Goal: Task Accomplishment & Management: Manage account settings

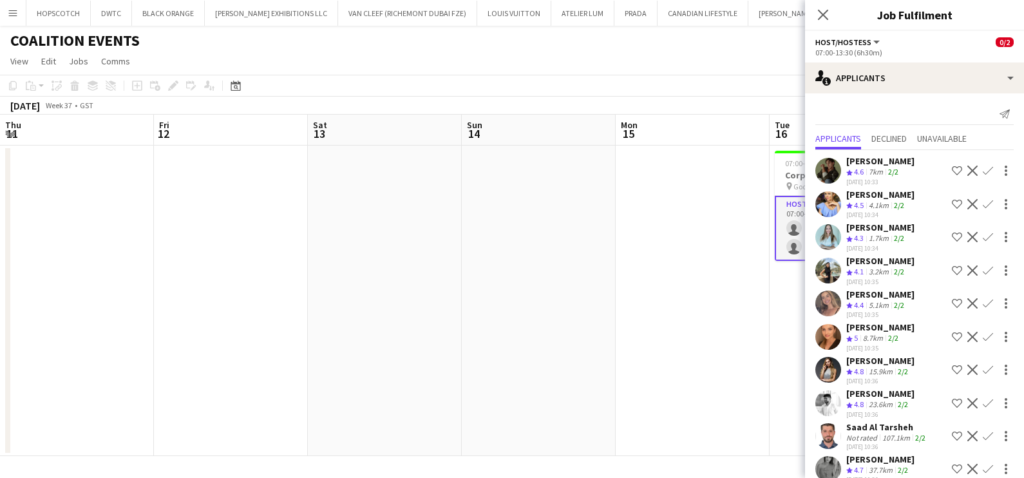
scroll to position [0, 418]
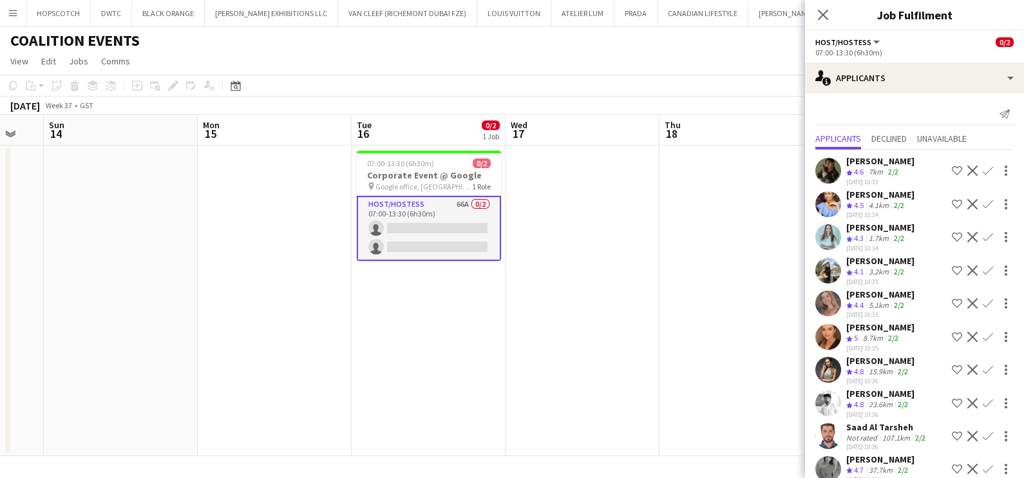
click at [538, 55] on app-page-menu "View Day view expanded Day view collapsed Month view Date picker Jump to [DATE]…" at bounding box center [512, 62] width 1024 height 24
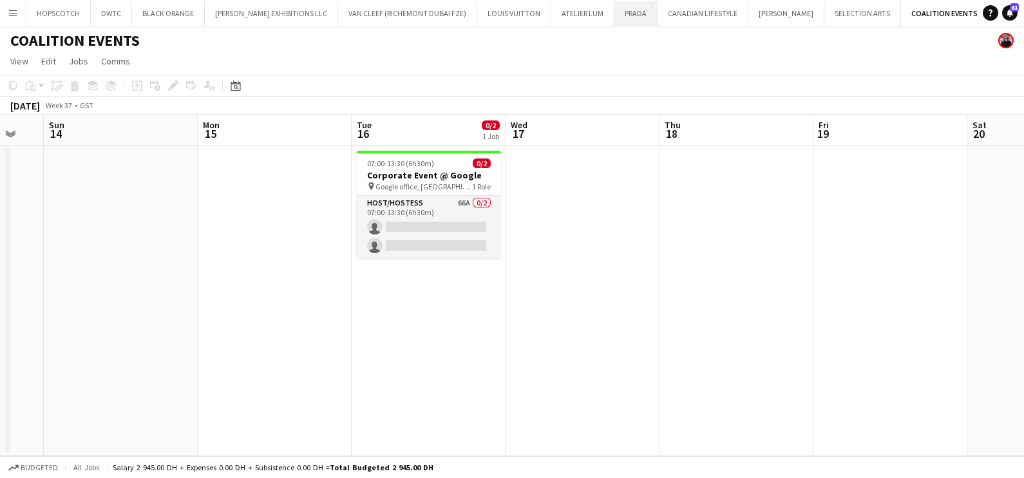
click at [614, 15] on button "PRADA Close" at bounding box center [635, 13] width 43 height 25
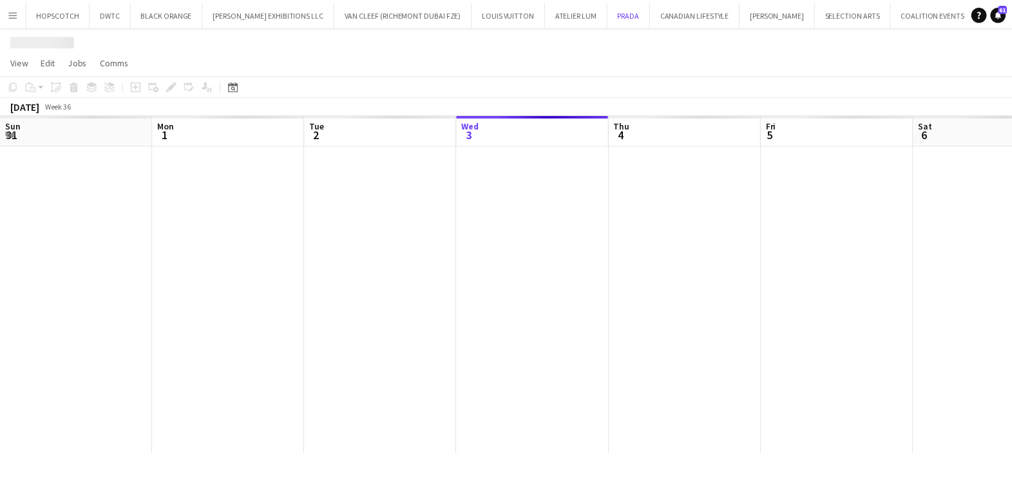
scroll to position [0, 308]
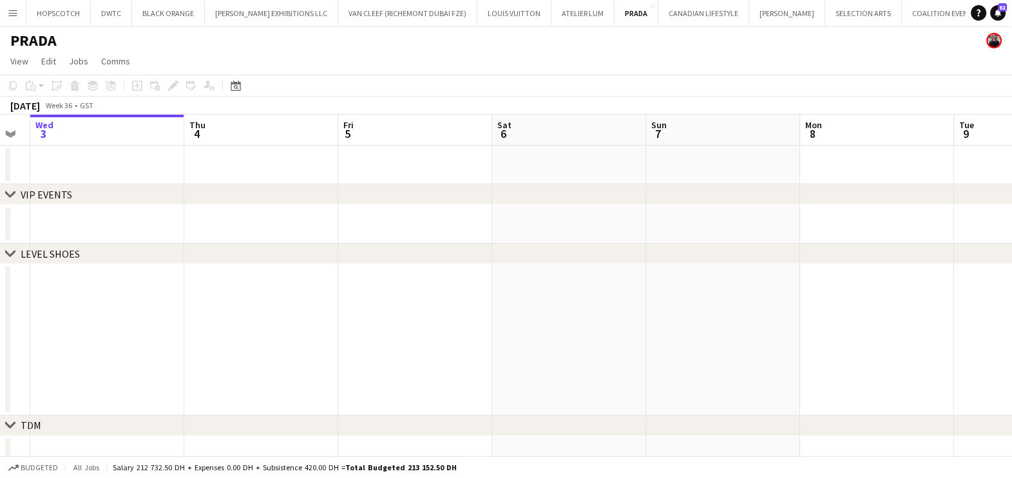
drag, startPoint x: 585, startPoint y: 333, endPoint x: 415, endPoint y: 334, distance: 169.4
click at [417, 334] on app-calendar-viewport "Sun 31 Mon 1 Tue 2 Wed 3 Thu 4 Fri 5 Sat 6 Sun 7 Mon 8 Tue 9 Wed 10 Thu 11 0/2 …" at bounding box center [506, 354] width 1012 height 478
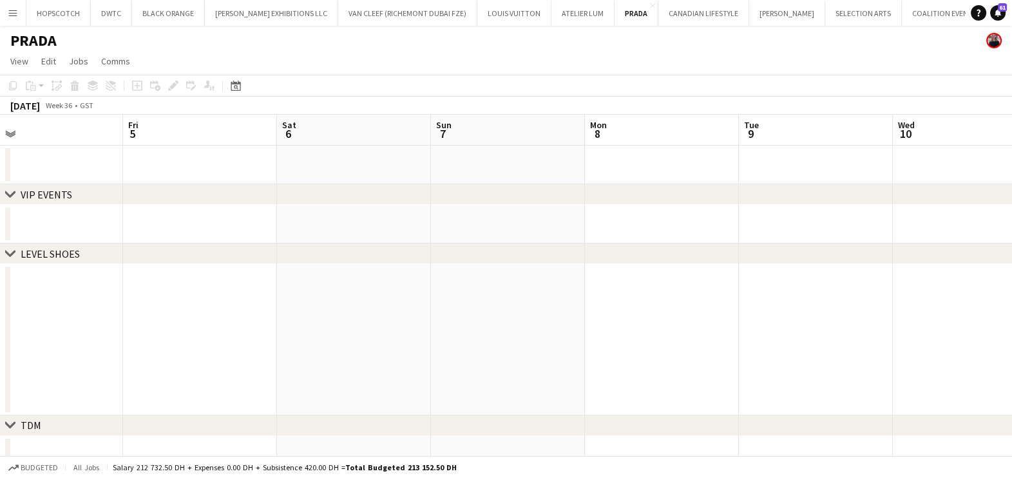
drag, startPoint x: 533, startPoint y: 334, endPoint x: 185, endPoint y: 334, distance: 347.8
click at [185, 334] on app-calendar-viewport "Mon 1 Tue 2 Wed 3 Thu 4 Fri 5 Sat 6 Sun 7 Mon 8 Tue 9 Wed 10 Thu 11 0/2 1 Job F…" at bounding box center [506, 354] width 1012 height 478
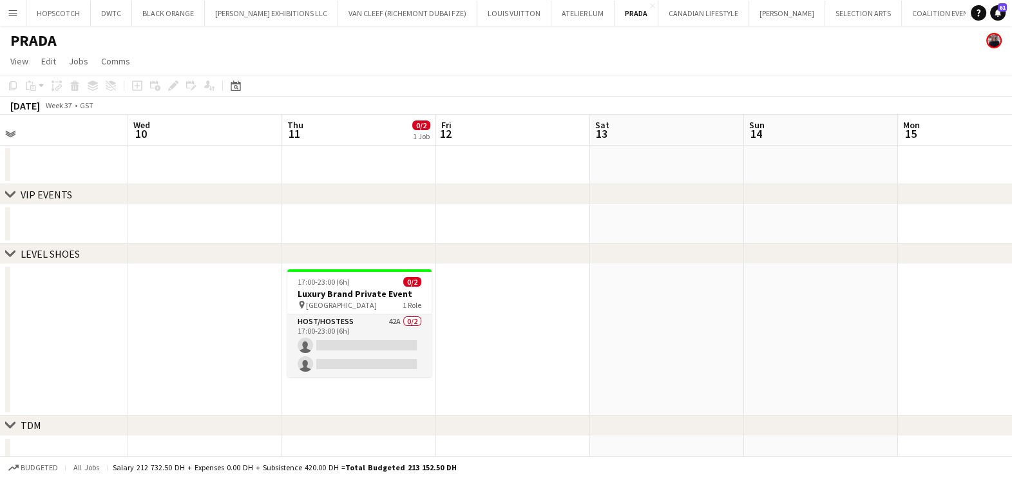
drag, startPoint x: 560, startPoint y: 335, endPoint x: 336, endPoint y: 338, distance: 223.5
click at [336, 339] on app-calendar-viewport "Sat 6 Sun 7 Mon 8 Tue 9 Wed 10 Thu 11 0/2 1 Job Fri 12 Sat 13 Sun 14 Mon 15 Tue…" at bounding box center [506, 354] width 1012 height 478
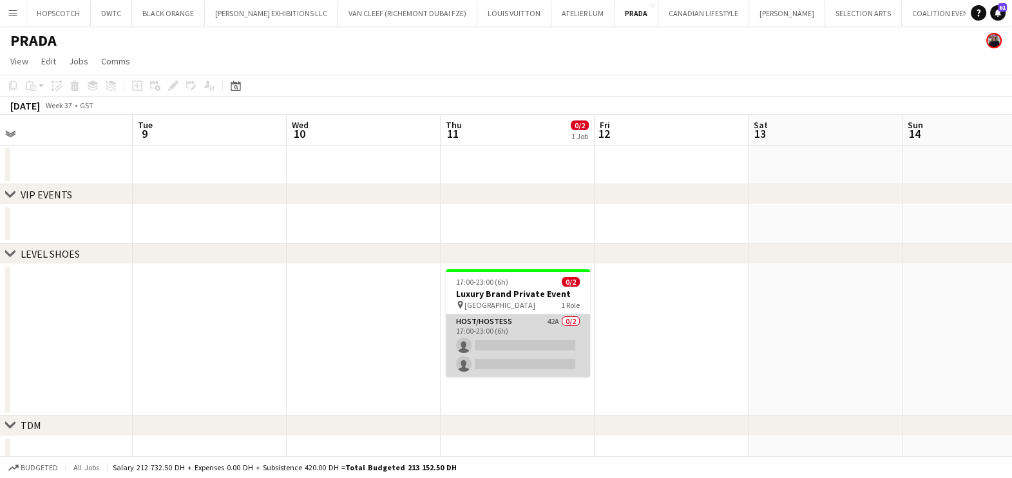
click at [549, 339] on app-card-role "Host/Hostess 42A 0/2 17:00-23:00 (6h) single-neutral-actions single-neutral-act…" at bounding box center [518, 345] width 144 height 62
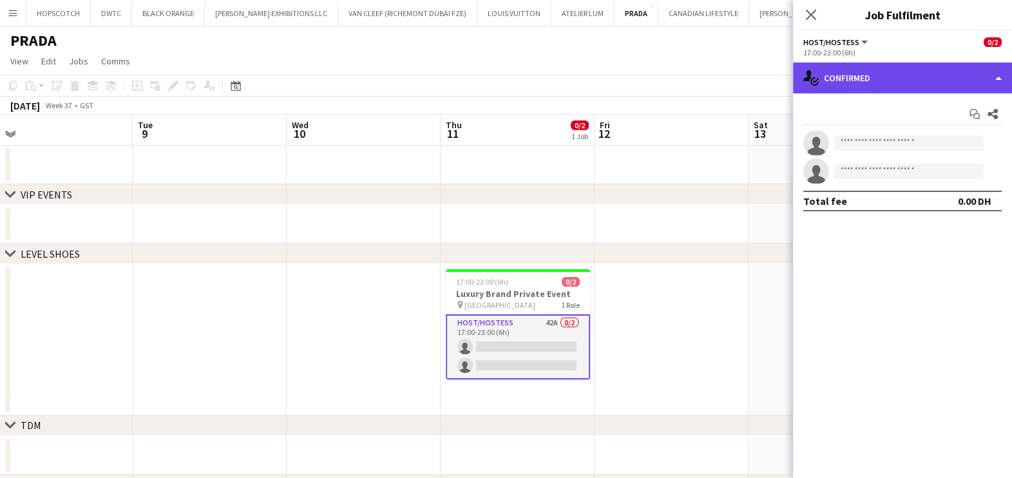
click at [838, 74] on div "single-neutral-actions-check-2 Confirmed" at bounding box center [902, 77] width 219 height 31
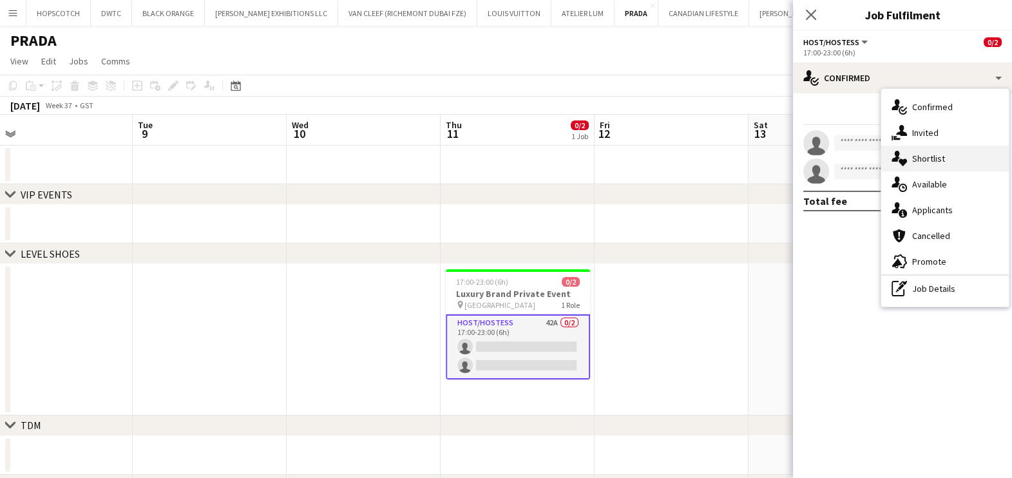
click at [923, 156] on span "Shortlist" at bounding box center [928, 159] width 33 height 12
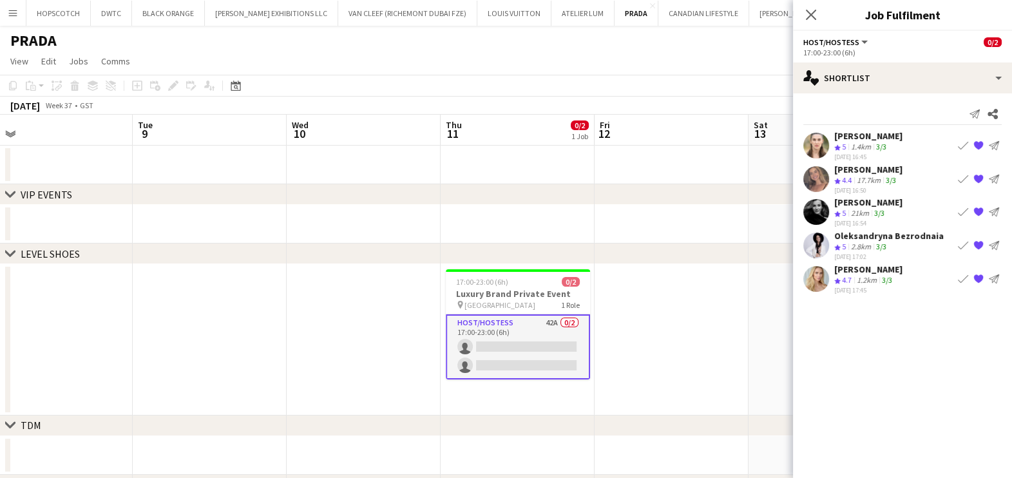
click at [960, 277] on app-icon "Book crew" at bounding box center [963, 278] width 10 height 10
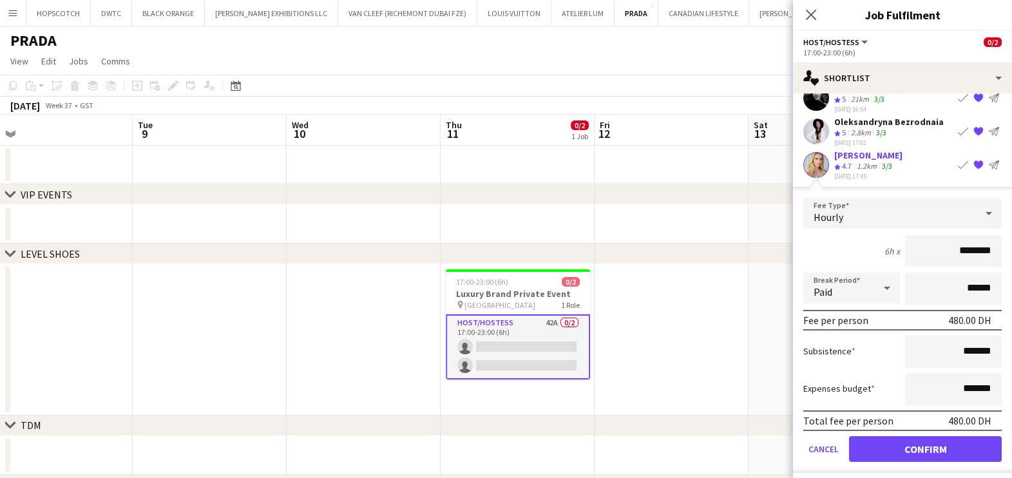
scroll to position [117, 0]
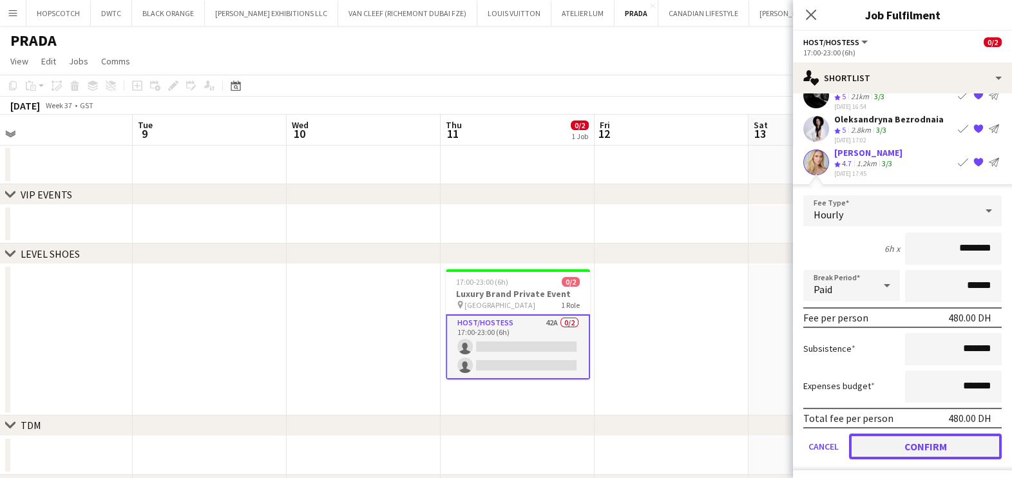
click at [934, 437] on button "Confirm" at bounding box center [925, 446] width 153 height 26
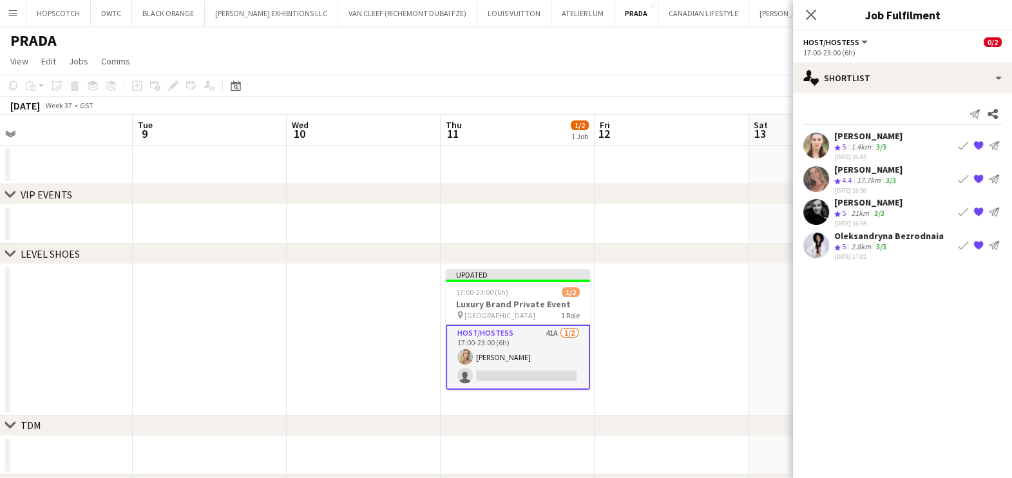
scroll to position [0, 0]
click at [958, 204] on button "Book crew" at bounding box center [962, 211] width 15 height 15
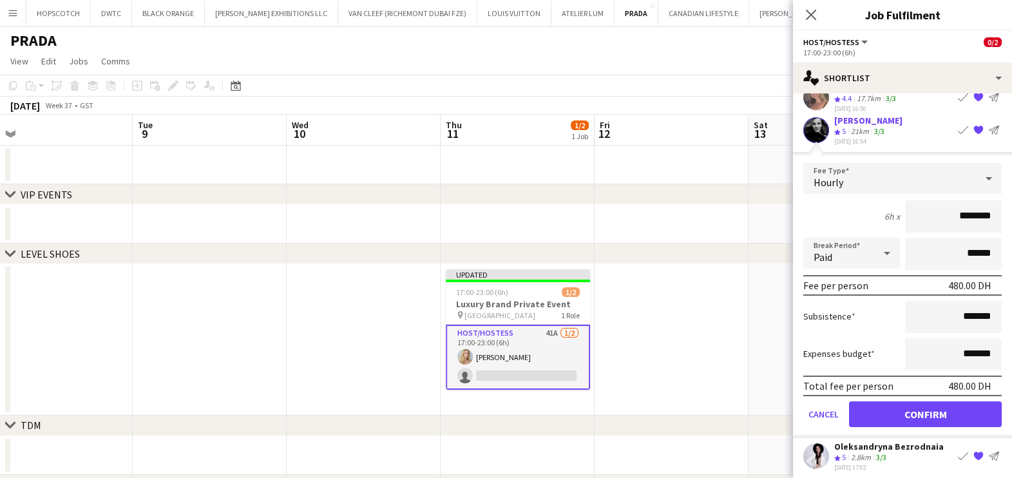
scroll to position [84, 0]
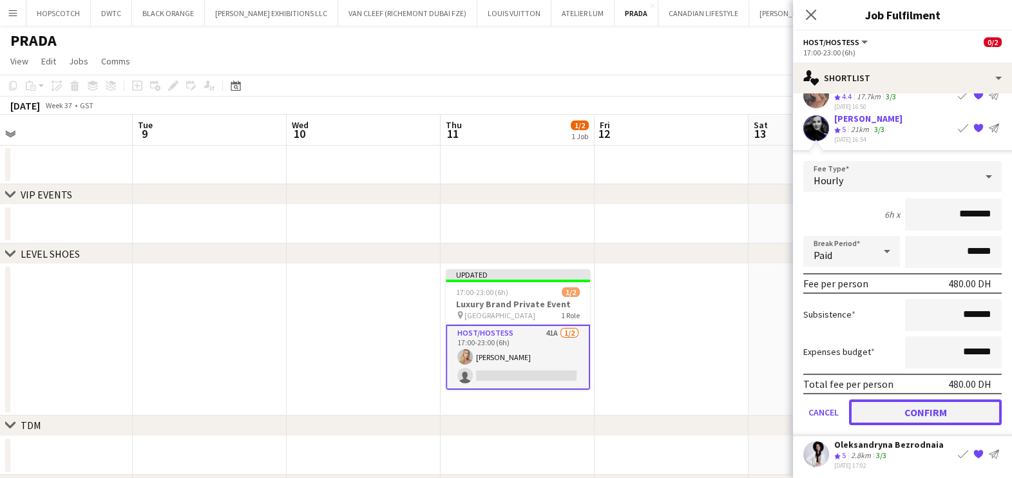
click at [915, 400] on button "Confirm" at bounding box center [925, 412] width 153 height 26
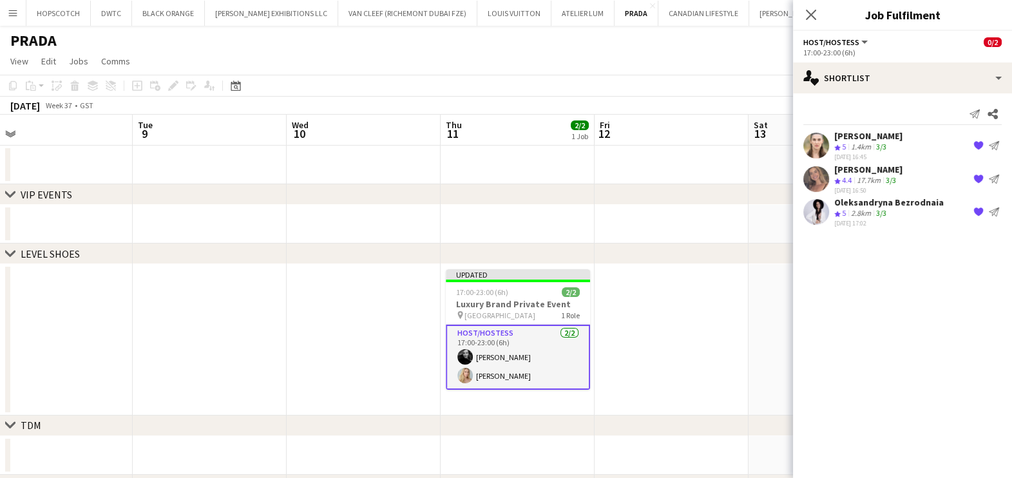
click at [697, 320] on app-date-cell at bounding box center [671, 339] width 154 height 151
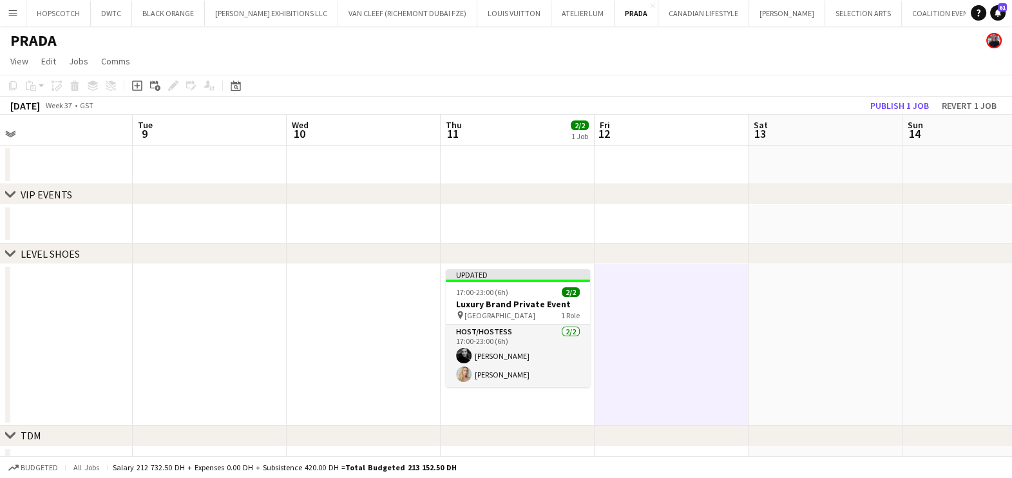
scroll to position [0, 328]
click at [891, 106] on button "Publish 1 job" at bounding box center [899, 105] width 69 height 17
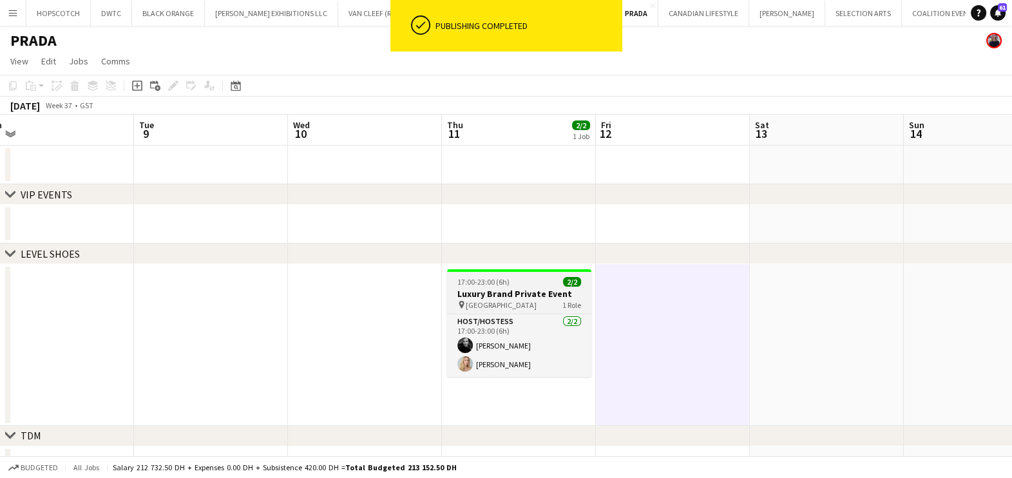
click at [497, 302] on span "[GEOGRAPHIC_DATA]" at bounding box center [501, 305] width 71 height 10
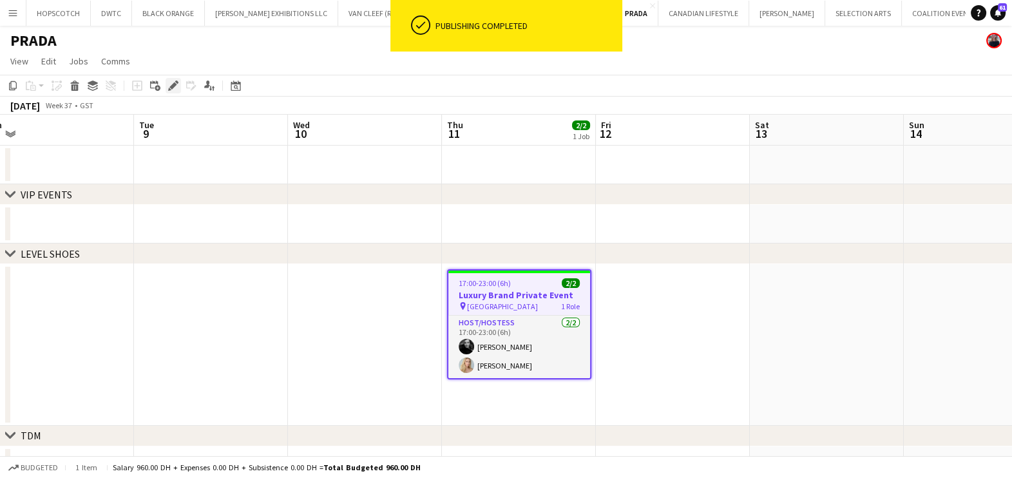
click at [177, 82] on icon at bounding box center [176, 81] width 3 height 3
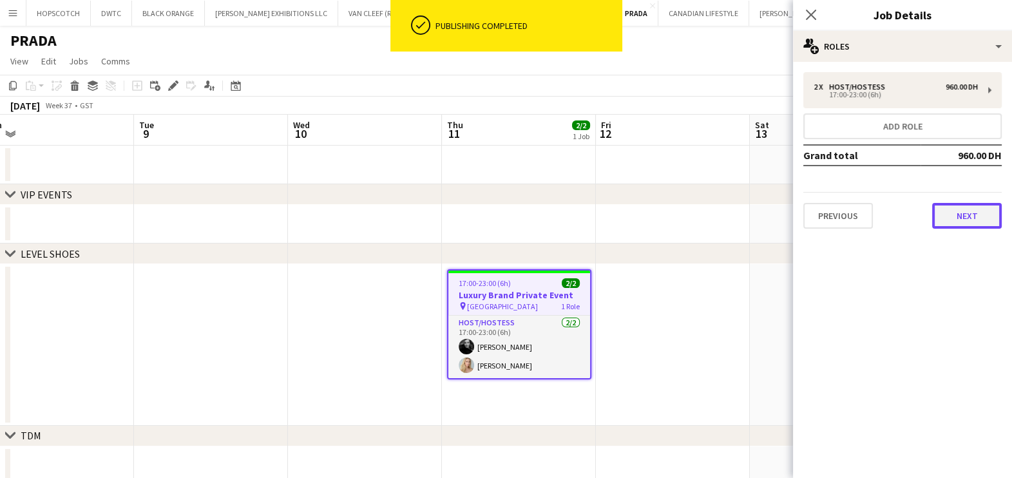
click at [972, 225] on button "Next" at bounding box center [967, 216] width 70 height 26
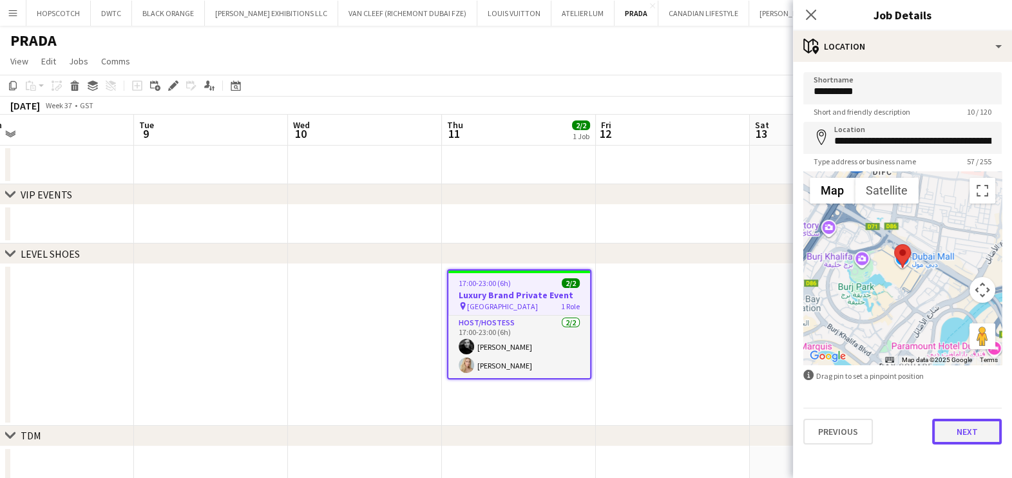
click at [953, 431] on button "Next" at bounding box center [967, 432] width 70 height 26
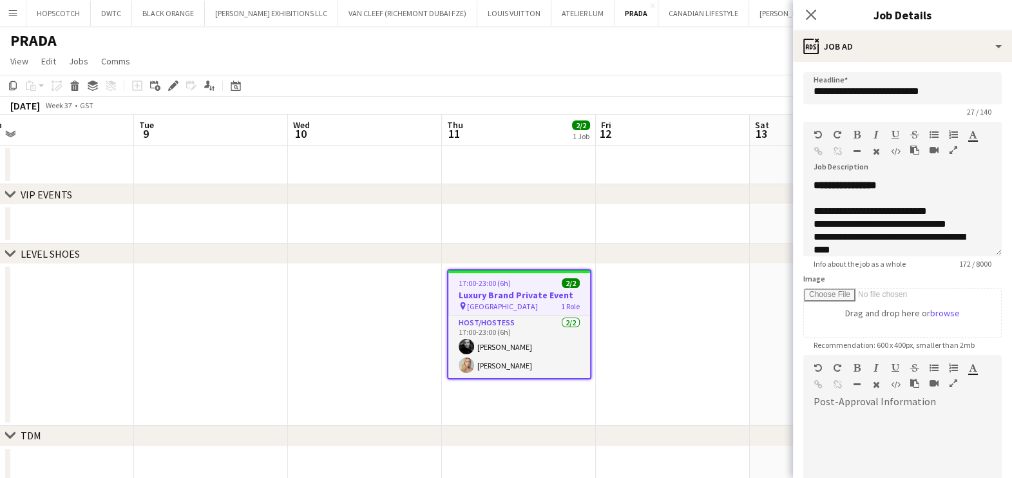
click at [665, 290] on app-date-cell at bounding box center [673, 345] width 154 height 162
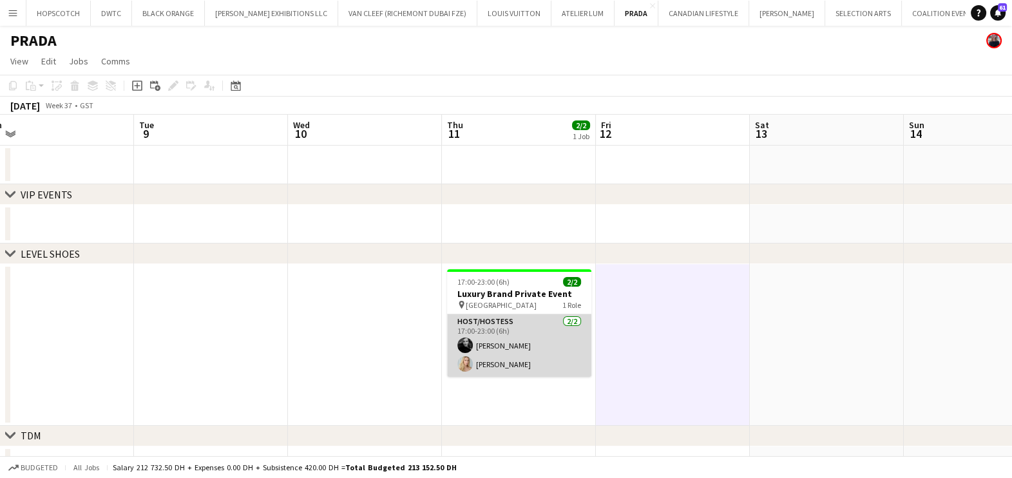
click at [491, 346] on app-card-role "Host/Hostess [DATE] 17:00-23:00 (6h) [PERSON_NAME] [PERSON_NAME]" at bounding box center [519, 345] width 144 height 62
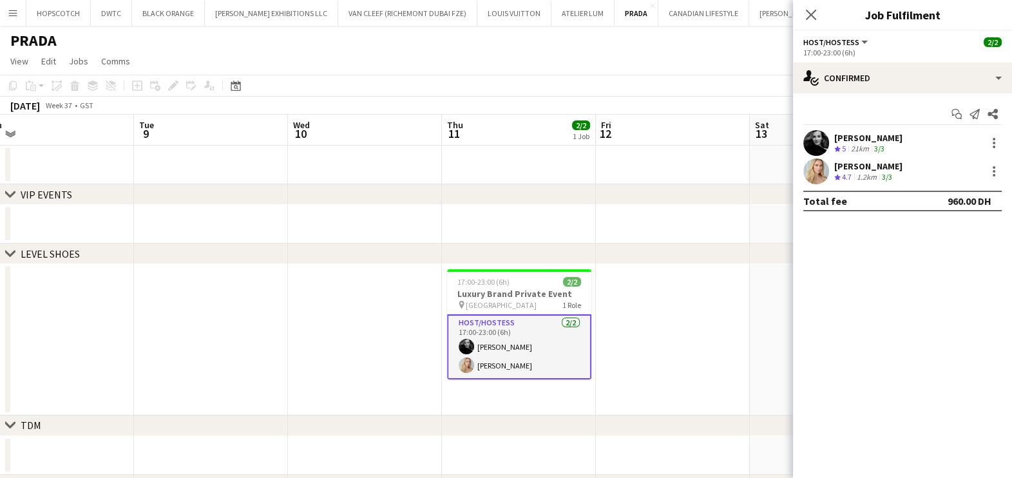
click at [865, 142] on div "[PERSON_NAME]" at bounding box center [868, 138] width 68 height 12
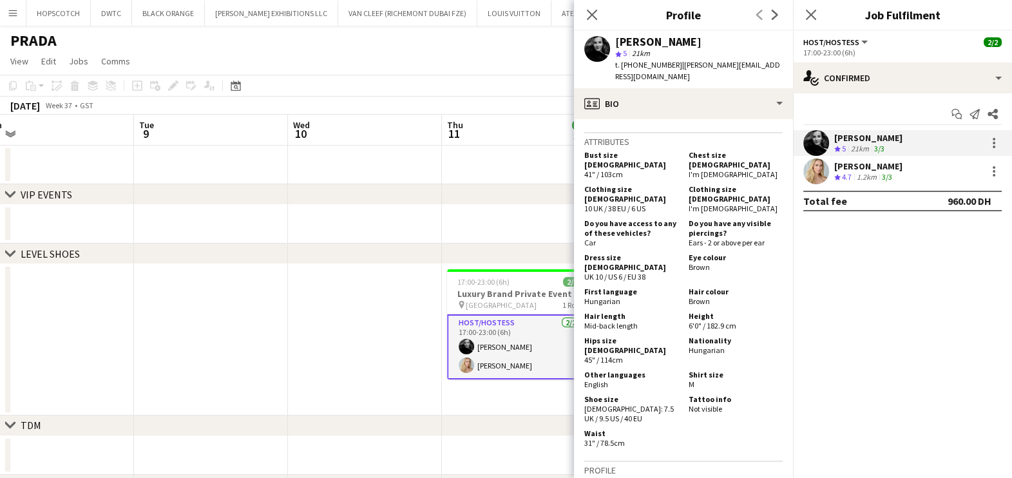
scroll to position [724, 0]
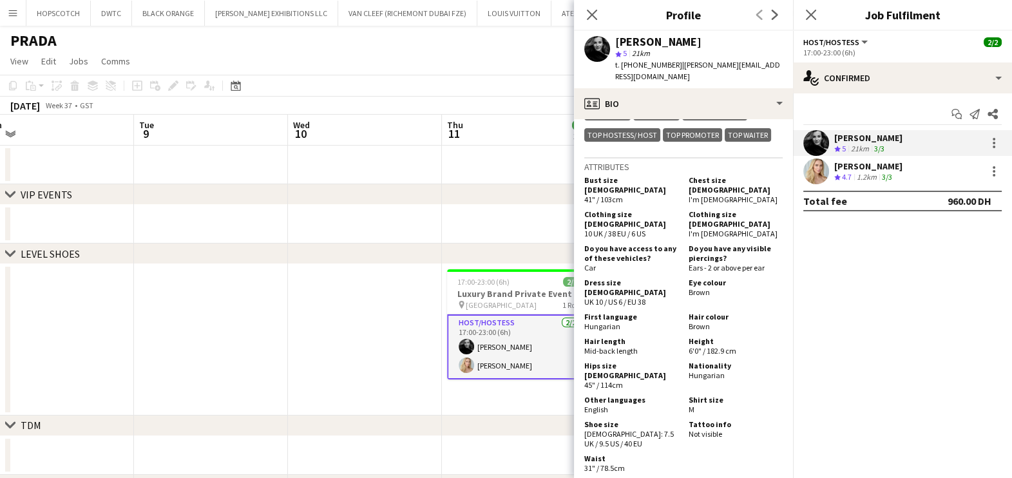
click at [614, 429] on span "[DEMOGRAPHIC_DATA]: 7.5 UK / 9.5 US / 40 EU" at bounding box center [629, 438] width 90 height 19
drag, startPoint x: 614, startPoint y: 406, endPoint x: 657, endPoint y: 419, distance: 44.8
click at [657, 419] on div "Shoe size [DEMOGRAPHIC_DATA]: 7.5 UK / 9.5 US / 40 EU Tattoo info Not visible" at bounding box center [683, 435] width 198 height 32
copy span "7.5 UK / 9.5 US / 40 EU"
drag, startPoint x: 691, startPoint y: 382, endPoint x: 683, endPoint y: 381, distance: 8.5
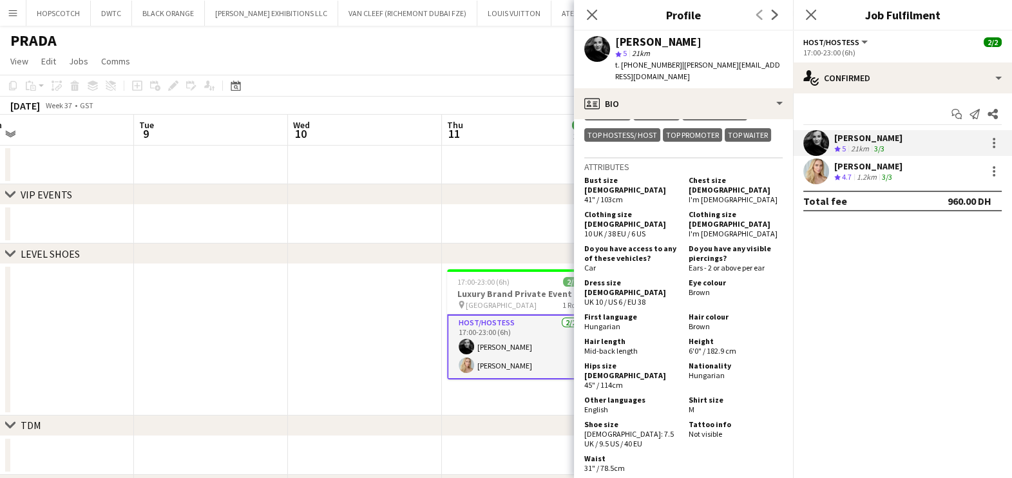
click at [683, 395] on div "Shirt size M" at bounding box center [732, 404] width 99 height 19
drag, startPoint x: 650, startPoint y: 280, endPoint x: 583, endPoint y: 278, distance: 67.0
click at [584, 278] on div "Dress size [DEMOGRAPHIC_DATA] UK 10 / US 6 / EU 38" at bounding box center [633, 292] width 99 height 29
copy span "UK 10 / US 6 / EU 38"
click at [627, 361] on div "Hips size [DEMOGRAPHIC_DATA] 45" / 114cm" at bounding box center [633, 375] width 99 height 29
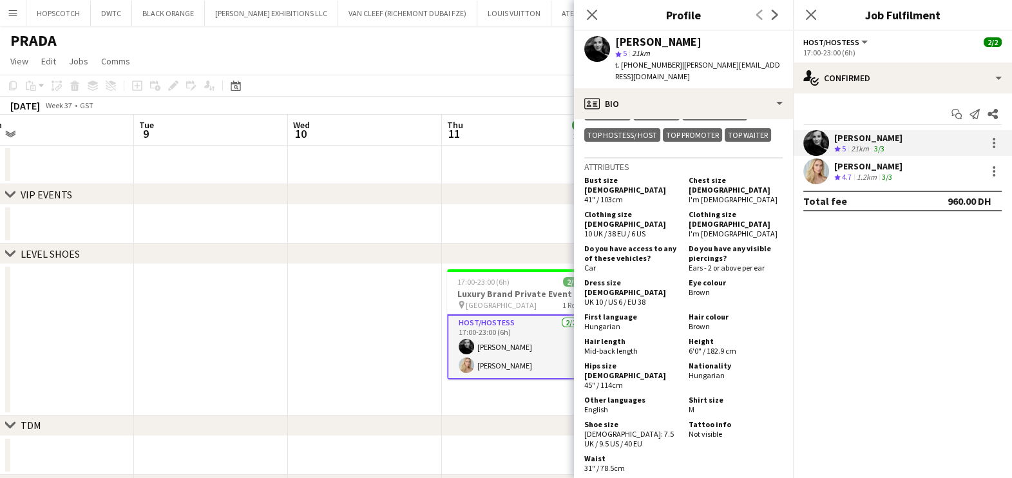
click at [627, 361] on div "Hips size [DEMOGRAPHIC_DATA] 45" / 114cm" at bounding box center [633, 375] width 99 height 29
click at [589, 361] on h5 "Hips size [DEMOGRAPHIC_DATA]" at bounding box center [631, 370] width 94 height 19
drag, startPoint x: 589, startPoint y: 346, endPoint x: 625, endPoint y: 354, distance: 36.1
click at [625, 361] on div "Hips size [DEMOGRAPHIC_DATA] 45" / 114cm" at bounding box center [633, 375] width 99 height 29
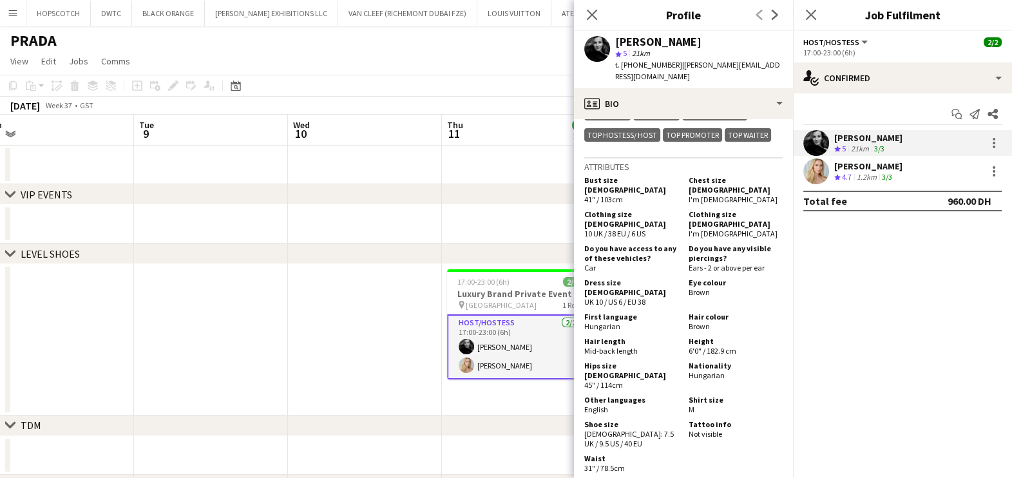
drag, startPoint x: 625, startPoint y: 354, endPoint x: 583, endPoint y: 345, distance: 42.7
click at [583, 345] on app-crew-profile-bio "chevron-left chevron-right Open photos pop-in Gender [DEMOGRAPHIC_DATA] Birthda…" at bounding box center [683, 298] width 219 height 359
copy div "Hips size [DEMOGRAPHIC_DATA] 45" / 114cm"
drag, startPoint x: 625, startPoint y: 435, endPoint x: 582, endPoint y: 435, distance: 42.5
click at [582, 435] on app-crew-profile-bio "chevron-left chevron-right Open photos pop-in Gender [DEMOGRAPHIC_DATA] Birthda…" at bounding box center [683, 298] width 219 height 359
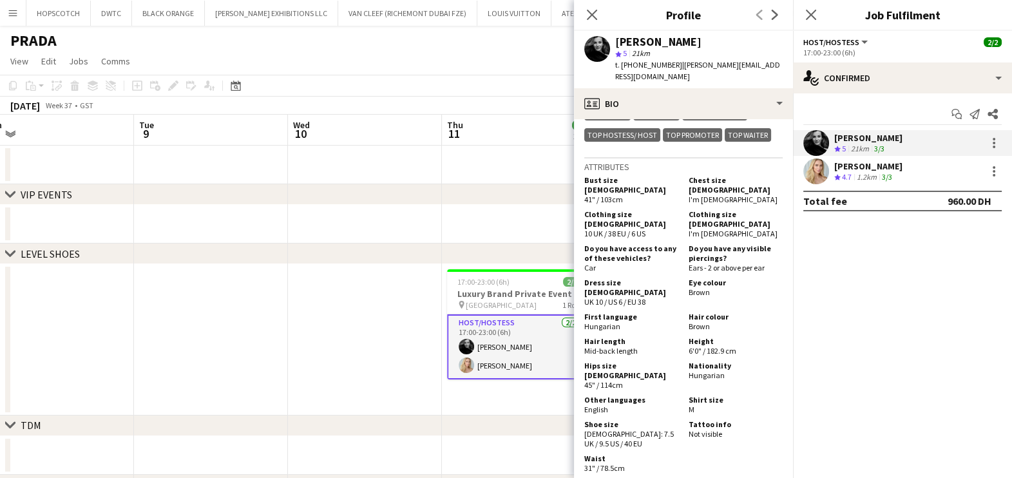
copy span "31" / 78.5cm"
click at [885, 162] on div "[PERSON_NAME]" at bounding box center [868, 166] width 68 height 12
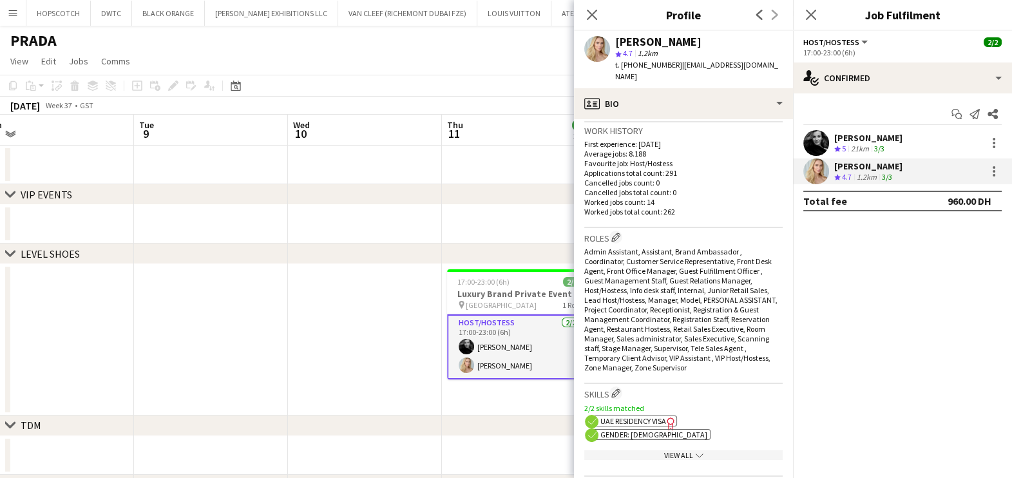
scroll to position [648, 0]
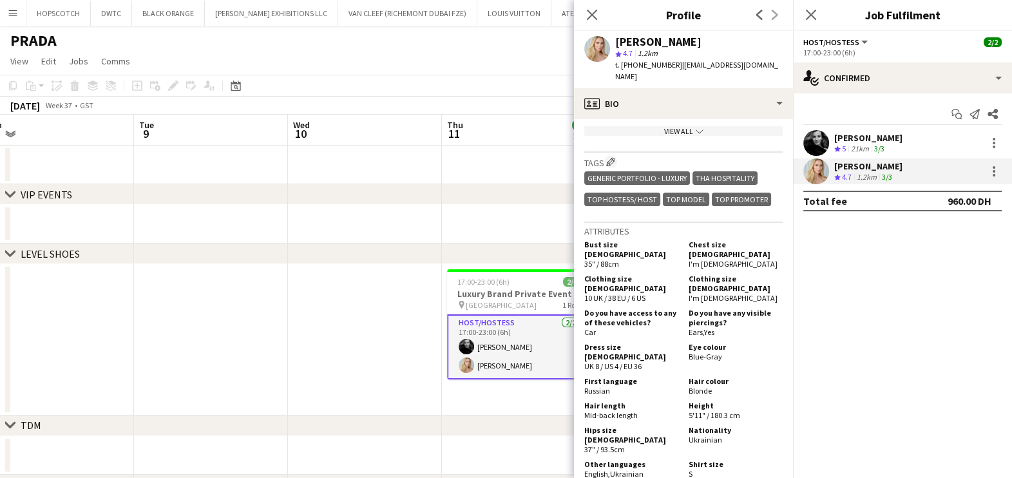
drag, startPoint x: 647, startPoint y: 322, endPoint x: 583, endPoint y: 324, distance: 64.4
click at [583, 324] on app-crew-profile-bio "chevron-left chevron-right Open photos pop-in Gender [DEMOGRAPHIC_DATA] Birthda…" at bounding box center [683, 298] width 219 height 359
copy span "UK 8 / US 4 / EU 36"
drag, startPoint x: 600, startPoint y: 455, endPoint x: 578, endPoint y: 444, distance: 23.6
click at [578, 444] on app-crew-profile-bio "chevron-left chevron-right Open photos pop-in Gender [DEMOGRAPHIC_DATA] Birthda…" at bounding box center [683, 298] width 219 height 359
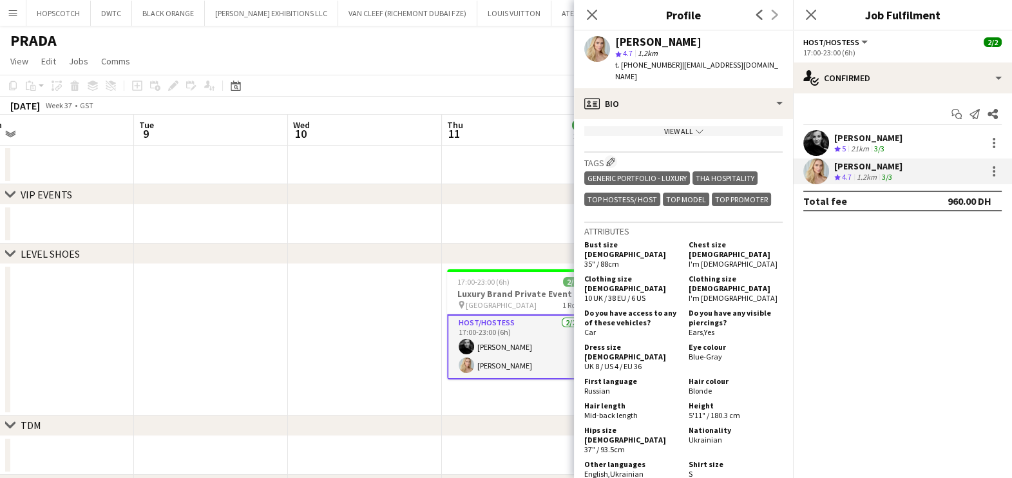
copy span "[DEMOGRAPHIC_DATA]: 8.5 UK / 10.5 US / 41 EU"
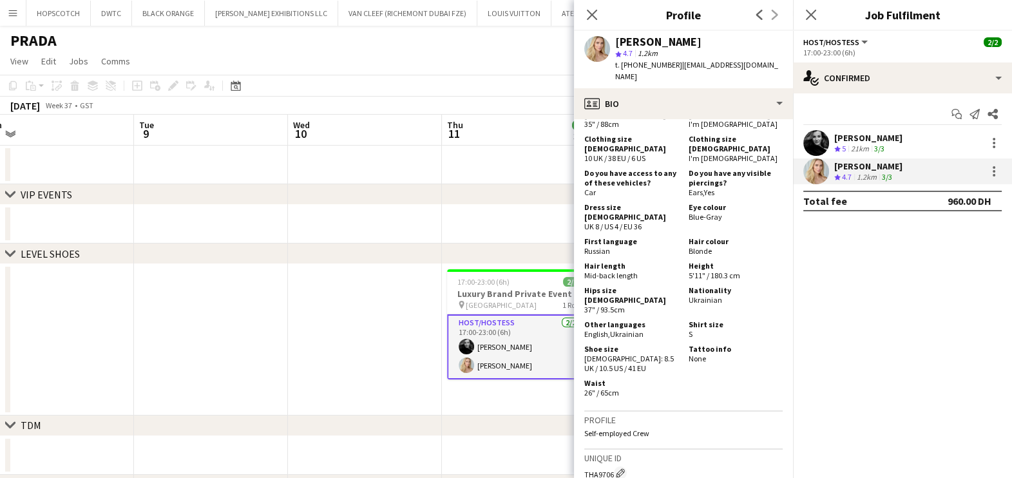
scroll to position [797, 0]
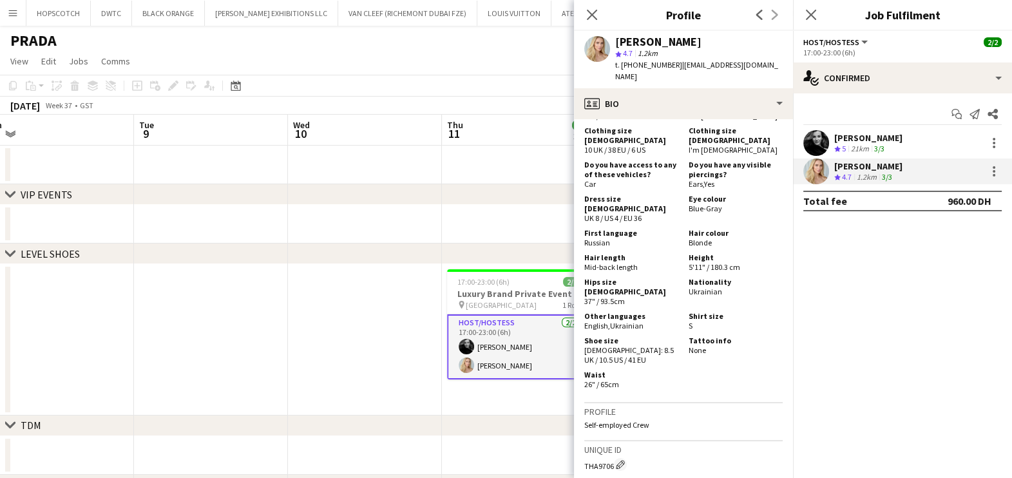
drag, startPoint x: 633, startPoint y: 248, endPoint x: 585, endPoint y: 241, distance: 48.8
click at [585, 277] on div "Hips size [DEMOGRAPHIC_DATA] 37" / 93.5cm" at bounding box center [633, 291] width 99 height 29
copy div "Hips size [DEMOGRAPHIC_DATA] 37" / 93.5cm"
drag, startPoint x: 625, startPoint y: 334, endPoint x: 584, endPoint y: 333, distance: 40.6
click at [584, 370] on div "Waist 26" / 65cm" at bounding box center [633, 379] width 99 height 19
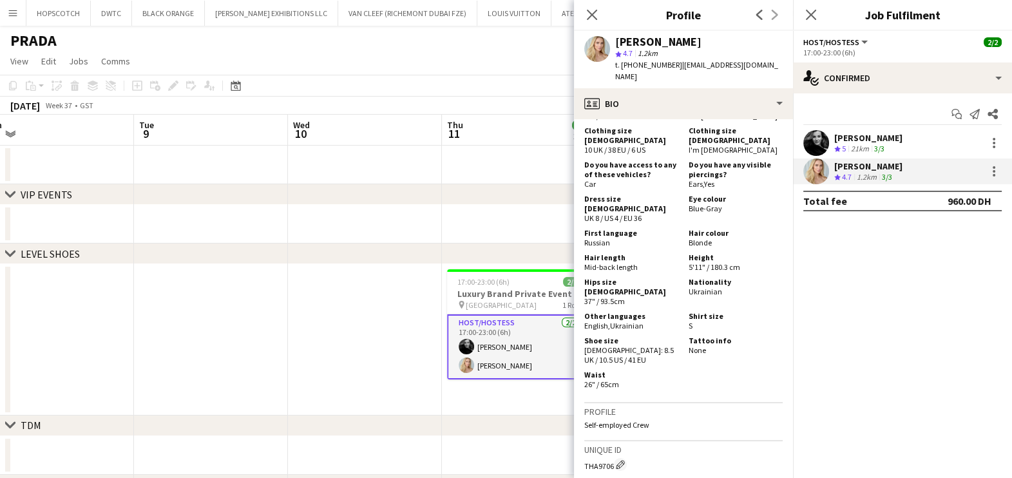
copy span "26" / 65cm"
